Goal: Task Accomplishment & Management: Manage account settings

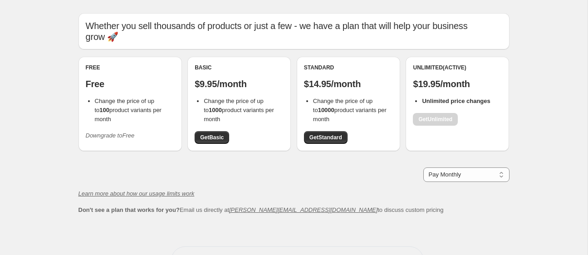
scroll to position [13, 0]
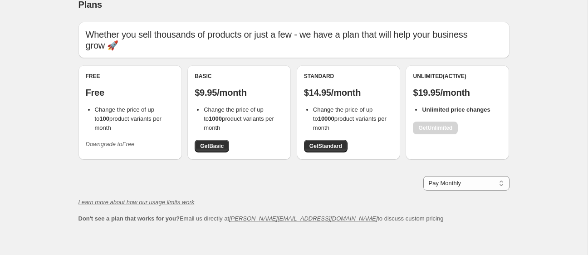
click at [111, 115] on span "Change the price of up to 100 product variants per month" at bounding box center [128, 118] width 67 height 25
click at [109, 96] on p "Free" at bounding box center [130, 92] width 89 height 11
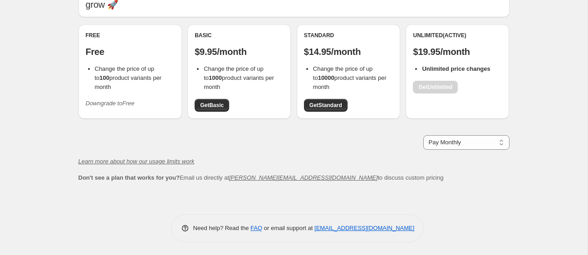
scroll to position [54, 0]
click at [119, 108] on button "Downgrade to Free" at bounding box center [110, 103] width 60 height 15
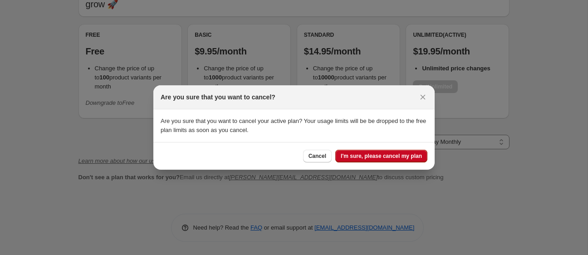
click at [118, 108] on div at bounding box center [294, 127] width 588 height 255
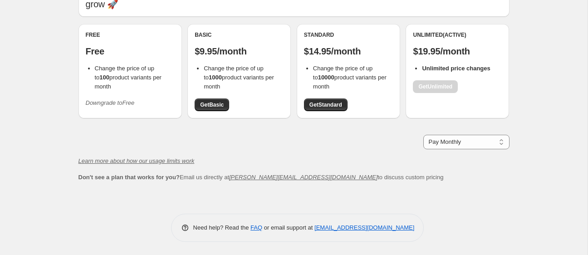
click at [118, 108] on button "Downgrade to Free" at bounding box center [110, 103] width 60 height 15
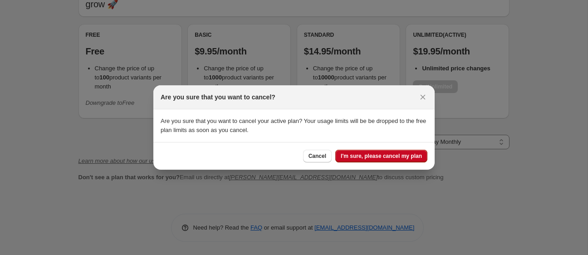
scroll to position [0, 0]
click at [363, 156] on span "I'm sure, please cancel my plan" at bounding box center [381, 155] width 81 height 7
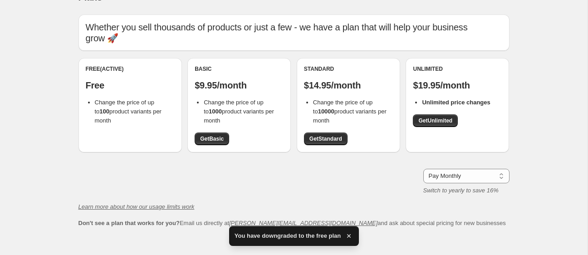
scroll to position [13, 0]
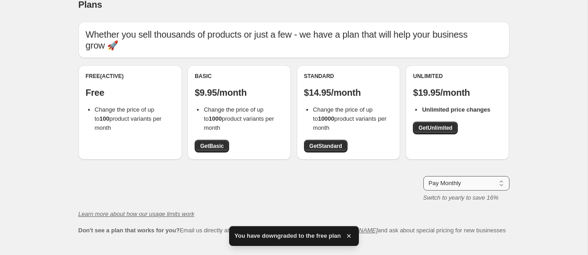
click at [437, 176] on select "Pay Monthly Pay Yearly (Save 16%)" at bounding box center [466, 183] width 86 height 15
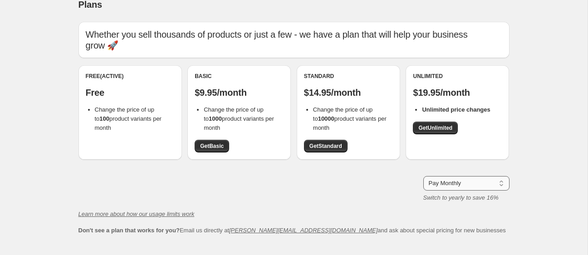
click at [447, 178] on select "Pay Monthly Pay Yearly (Save 16%)" at bounding box center [466, 183] width 86 height 15
click at [423, 176] on select "Pay Monthly Pay Yearly (Save 16%)" at bounding box center [466, 183] width 86 height 15
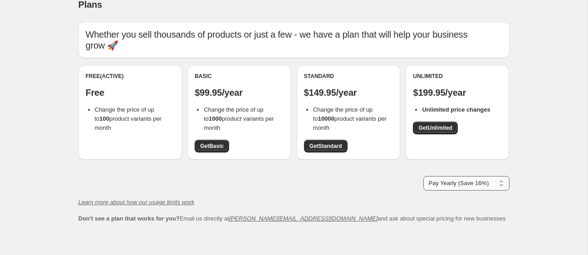
click at [441, 186] on select "Pay Monthly Pay Yearly (Save 16%)" at bounding box center [466, 183] width 86 height 15
select select "month"
click at [423, 176] on select "Pay Monthly Pay Yearly (Save 16%)" at bounding box center [466, 183] width 86 height 15
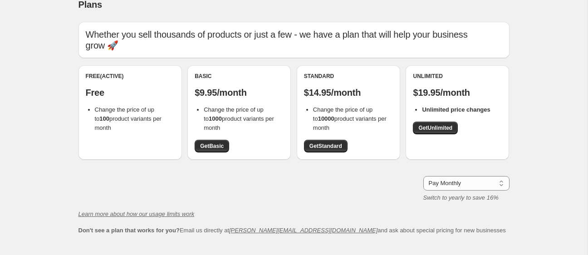
click at [363, 168] on div "Free (Active) Free Change the price of up to 100 product variants per month Bas…" at bounding box center [294, 116] width 431 height 103
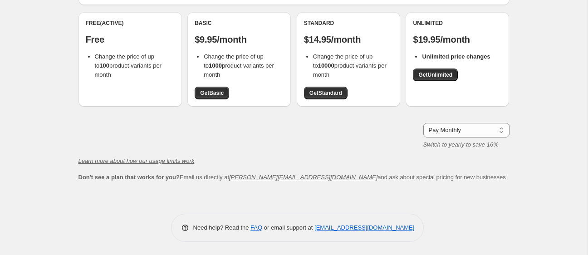
scroll to position [0, 0]
